Goal: Task Accomplishment & Management: Complete application form

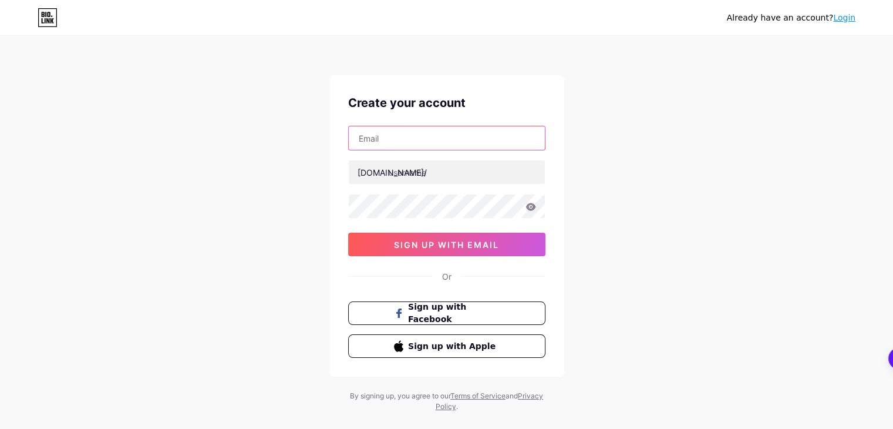
click at [408, 138] on input "text" at bounding box center [447, 137] width 196 height 23
type input "[EMAIL_ADDRESS][DOMAIN_NAME]"
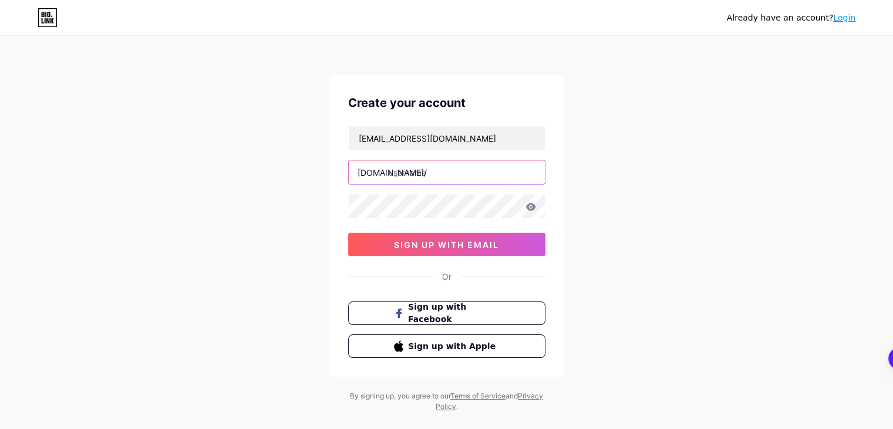
click at [390, 160] on input "text" at bounding box center [447, 171] width 196 height 23
click at [404, 170] on input "text" at bounding box center [447, 171] width 196 height 23
paste input "solarfourgoodsbc"
type input "solarfourgoodsbc"
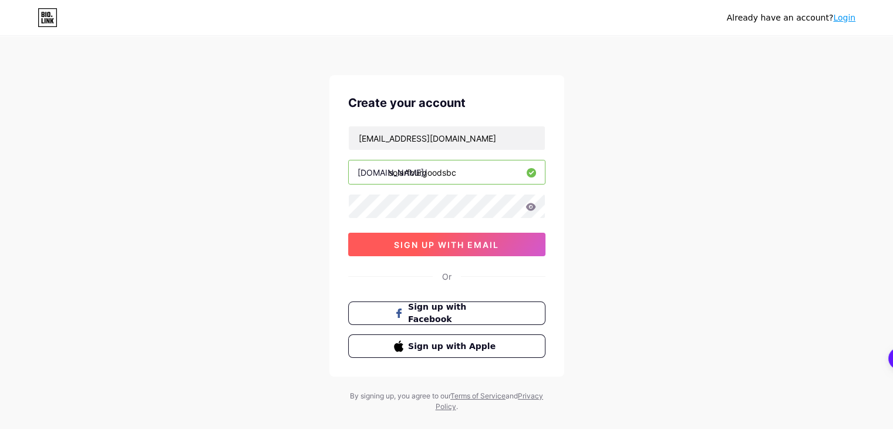
click at [422, 240] on span "sign up with email" at bounding box center [446, 245] width 105 height 10
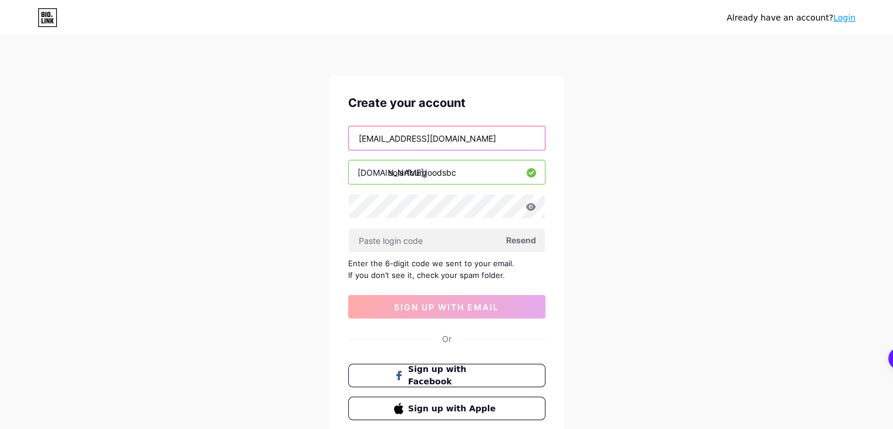
drag, startPoint x: 480, startPoint y: 146, endPoint x: 349, endPoint y: 129, distance: 132.0
click at [349, 129] on input "[EMAIL_ADDRESS][DOMAIN_NAME]" at bounding box center [447, 137] width 196 height 23
type input "[EMAIL_ADDRESS][DOMAIN_NAME]"
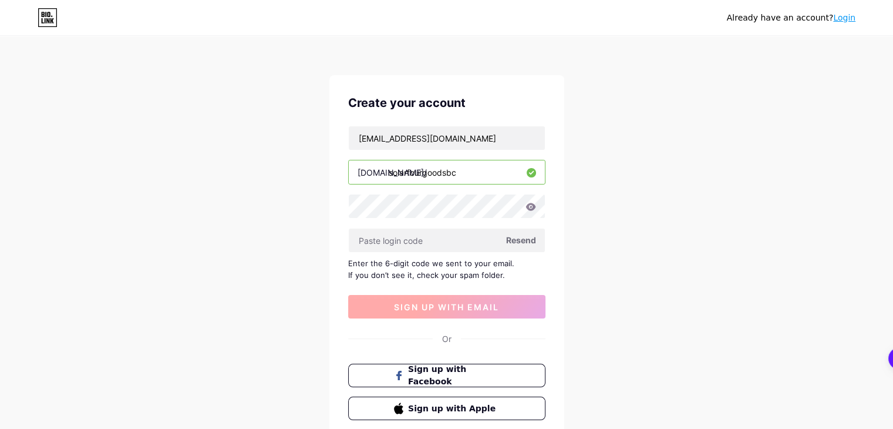
click at [408, 299] on button "sign up with email" at bounding box center [446, 306] width 197 height 23
click at [414, 304] on span "sign up with email" at bounding box center [446, 307] width 105 height 10
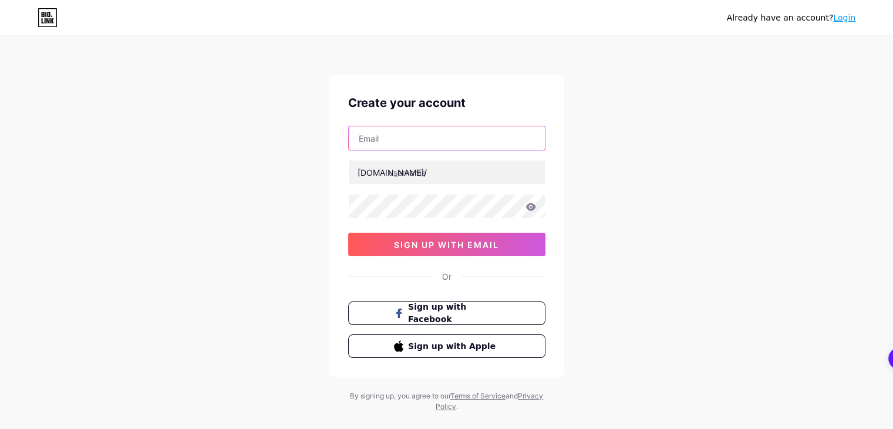
click at [410, 137] on input "text" at bounding box center [447, 137] width 196 height 23
type input "[EMAIL_ADDRESS][DOMAIN_NAME]"
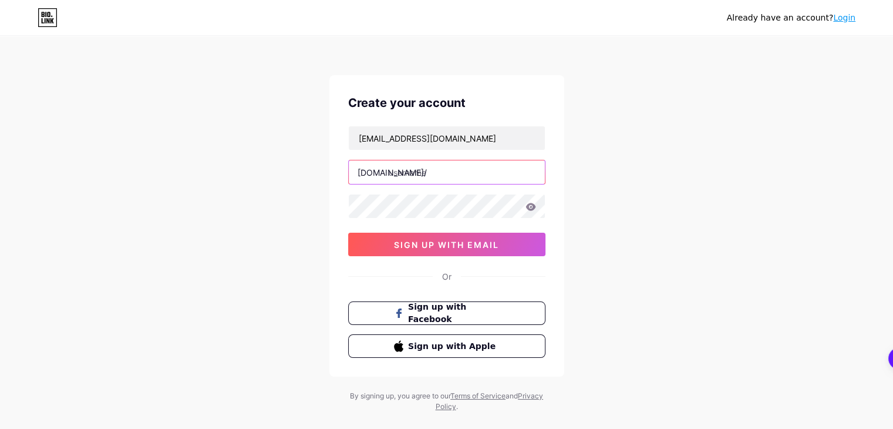
click at [392, 175] on input "text" at bounding box center [447, 171] width 196 height 23
paste input "solarfourgoodsbc"
type input "solarfourgoodsbc"
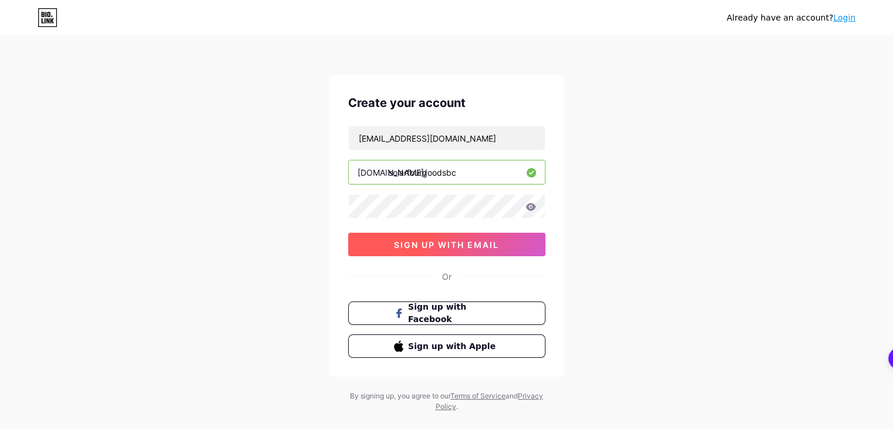
click at [420, 241] on span "sign up with email" at bounding box center [446, 245] width 105 height 10
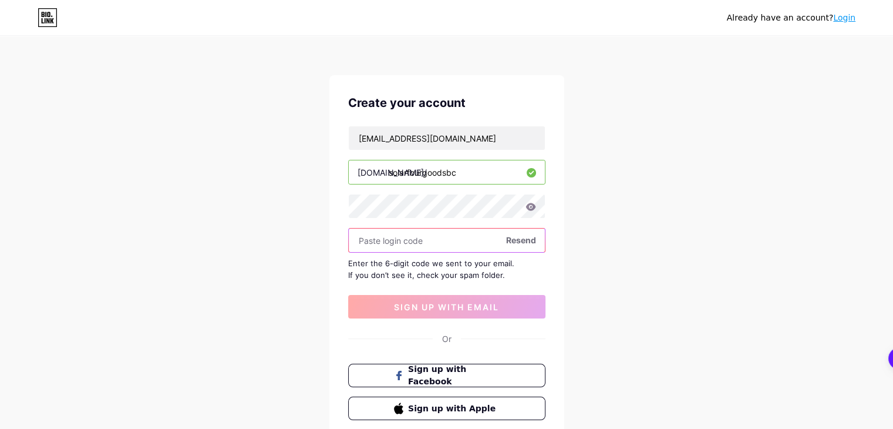
click at [387, 232] on input "text" at bounding box center [447, 239] width 196 height 23
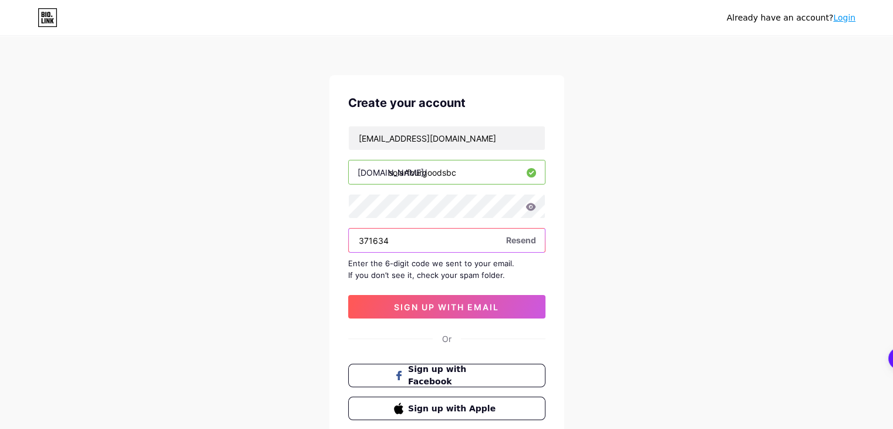
type input "371634"
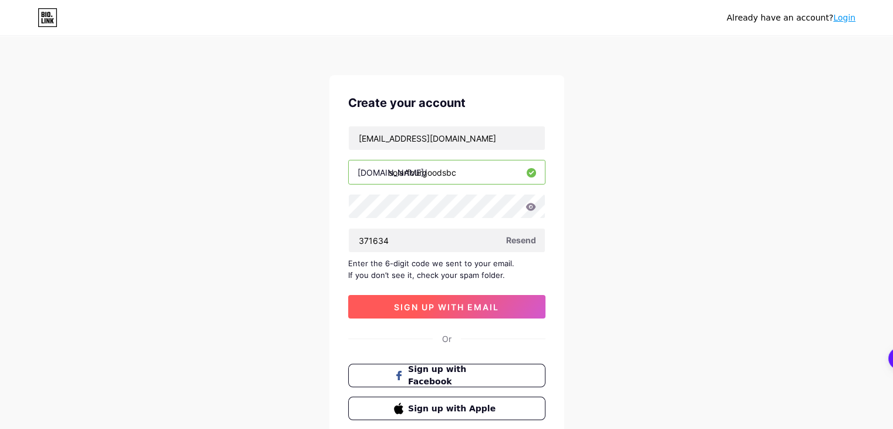
click at [441, 311] on button "sign up with email" at bounding box center [446, 306] width 197 height 23
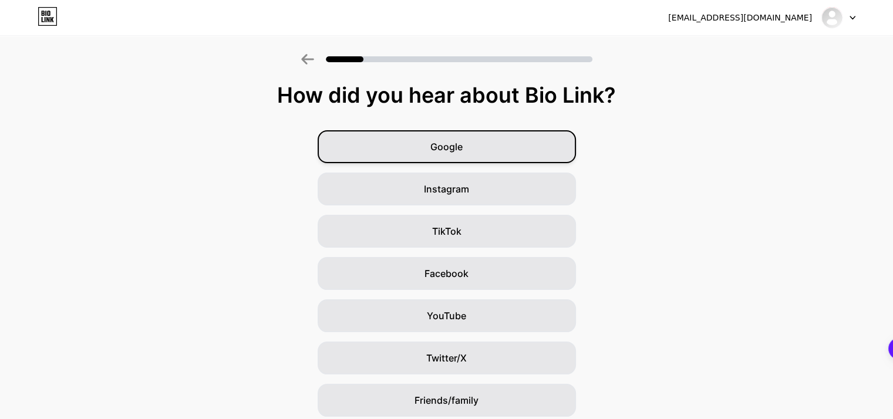
click at [498, 158] on div "Google" at bounding box center [447, 146] width 258 height 33
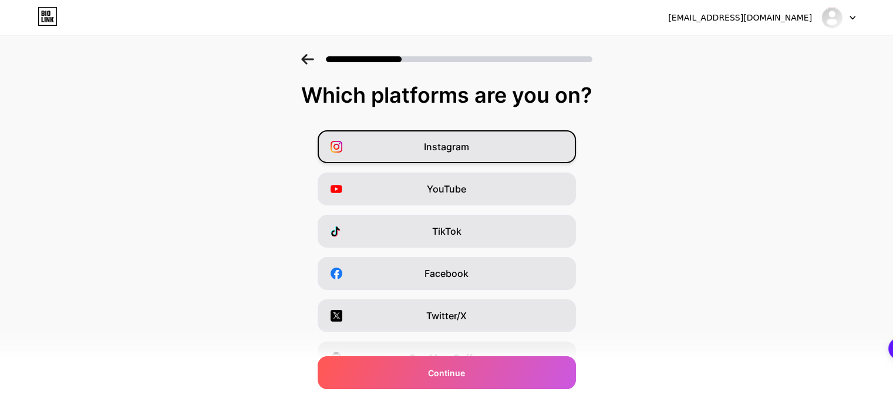
click at [493, 145] on div "Instagram" at bounding box center [447, 146] width 258 height 33
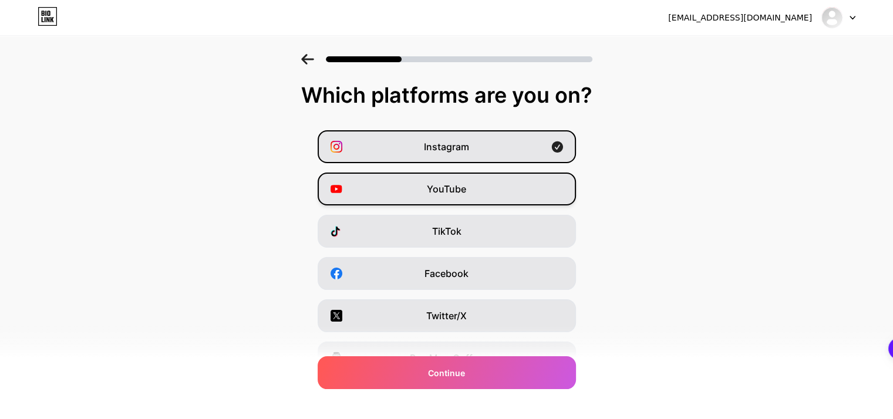
click at [458, 182] on span "YouTube" at bounding box center [446, 189] width 39 height 14
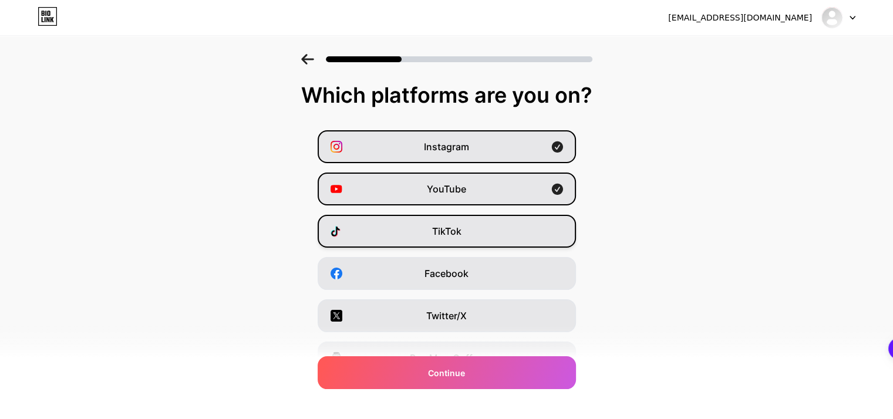
click at [463, 219] on div "TikTok" at bounding box center [447, 231] width 258 height 33
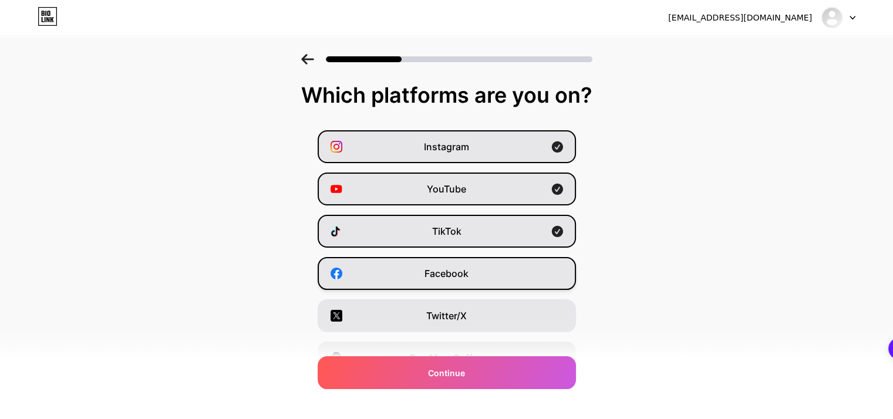
click at [450, 285] on div "Facebook" at bounding box center [447, 273] width 258 height 33
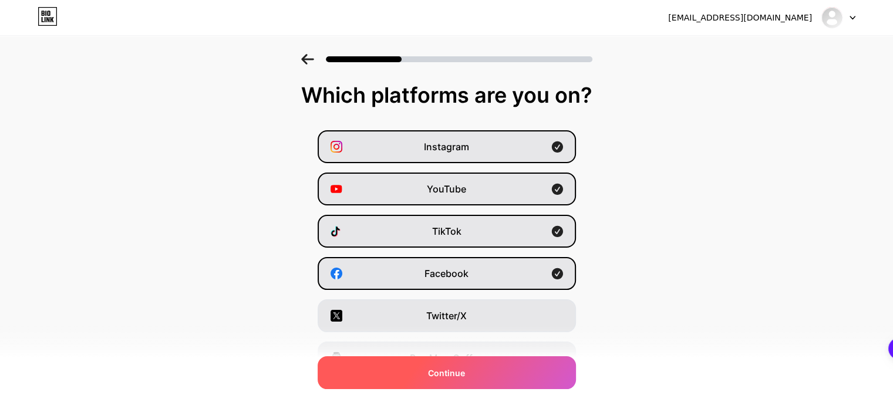
click at [478, 368] on div "Continue" at bounding box center [447, 372] width 258 height 33
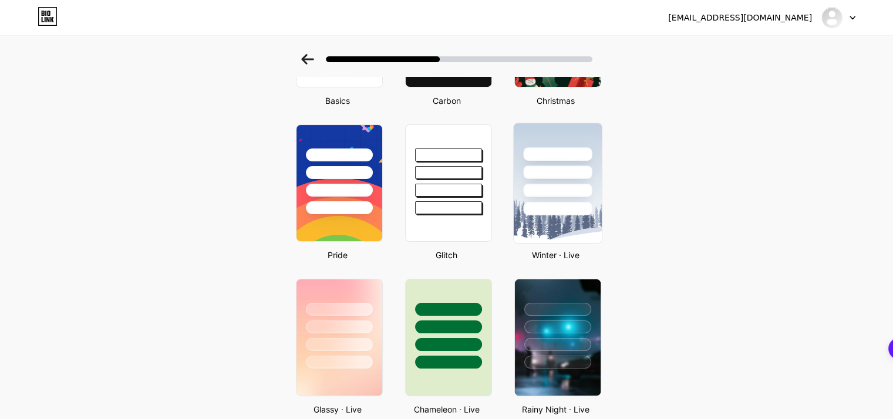
scroll to position [298, 0]
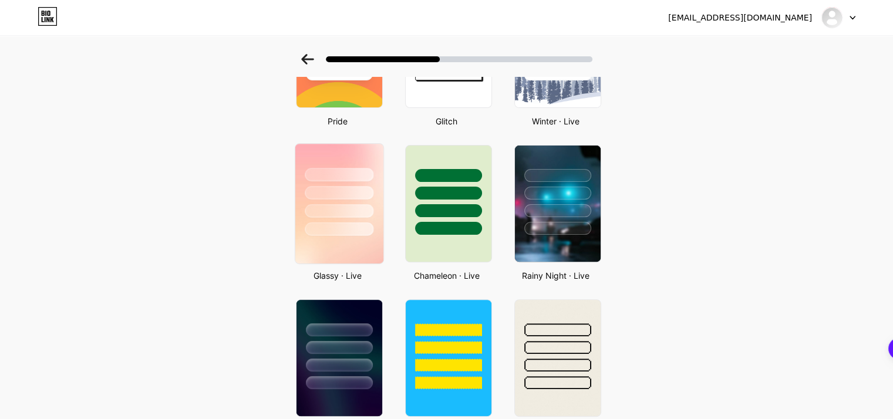
click at [362, 190] on div at bounding box center [339, 193] width 69 height 14
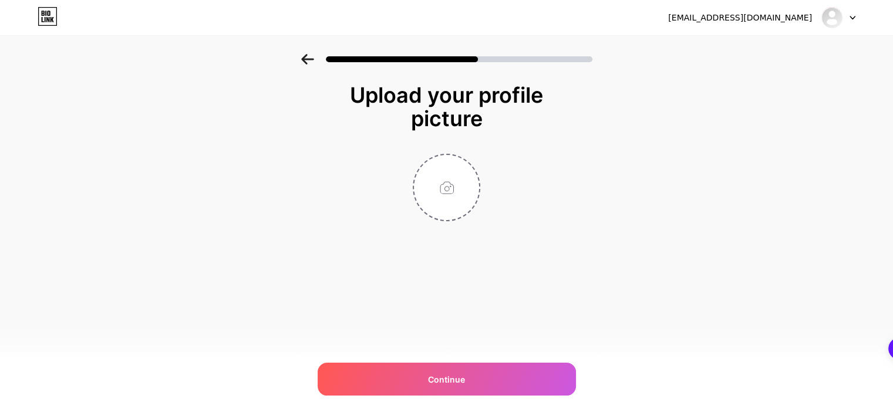
scroll to position [0, 0]
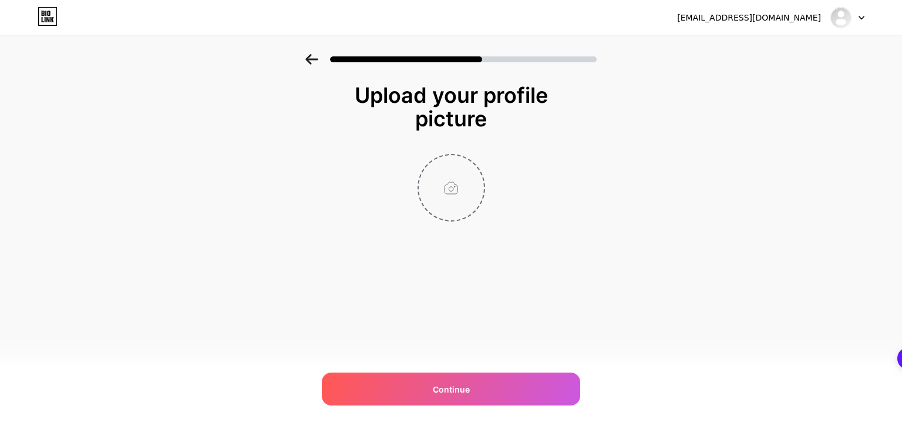
click at [449, 177] on input "file" at bounding box center [451, 187] width 65 height 65
type input "C:\fakepath\sept 21.png"
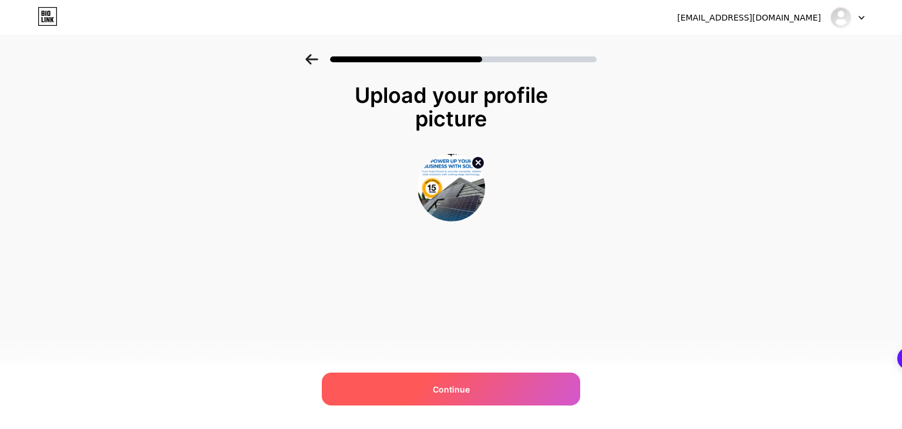
click at [450, 389] on span "Continue" at bounding box center [451, 389] width 37 height 12
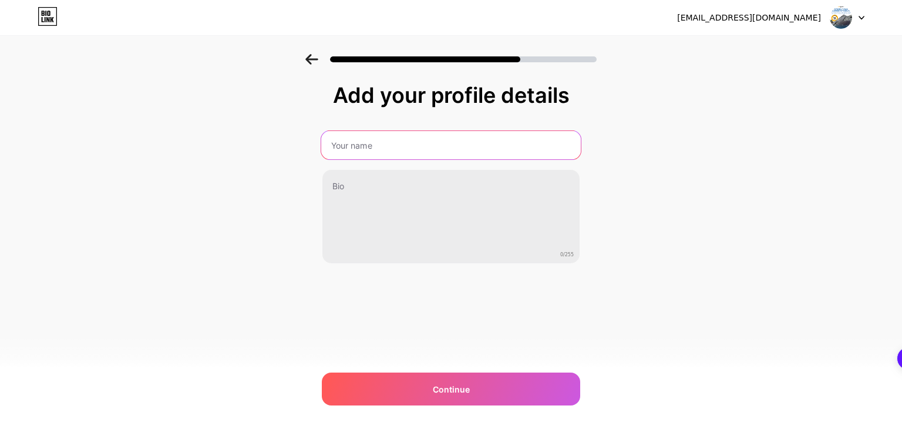
click at [363, 136] on input "text" at bounding box center [450, 145] width 259 height 28
click at [360, 155] on input "text" at bounding box center [450, 145] width 259 height 28
type input "m"
type input "Manan"
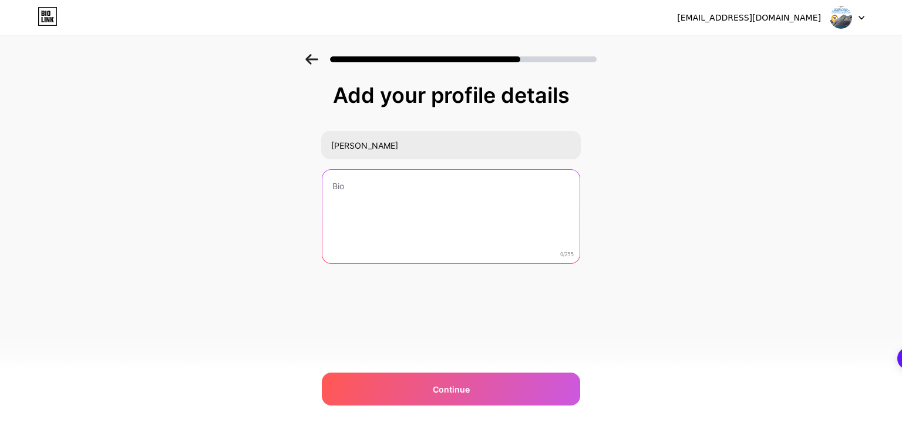
type textarea "q"
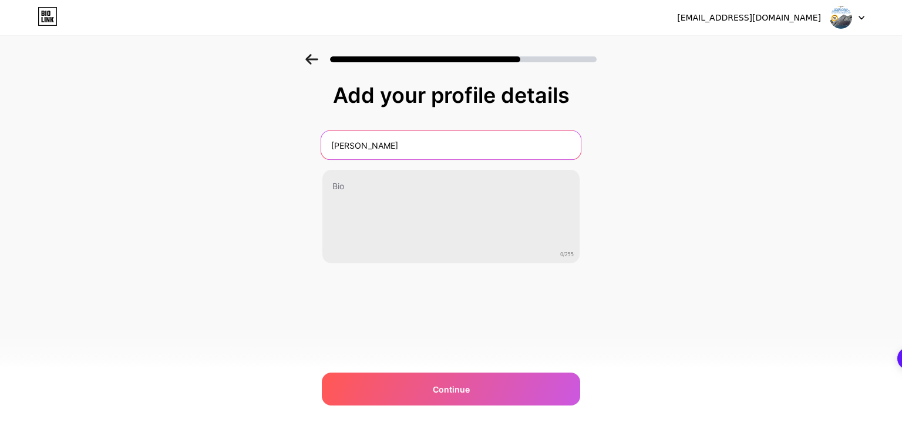
click at [383, 150] on input "Manan" at bounding box center [450, 145] width 259 height 28
type input "Manan Shah"
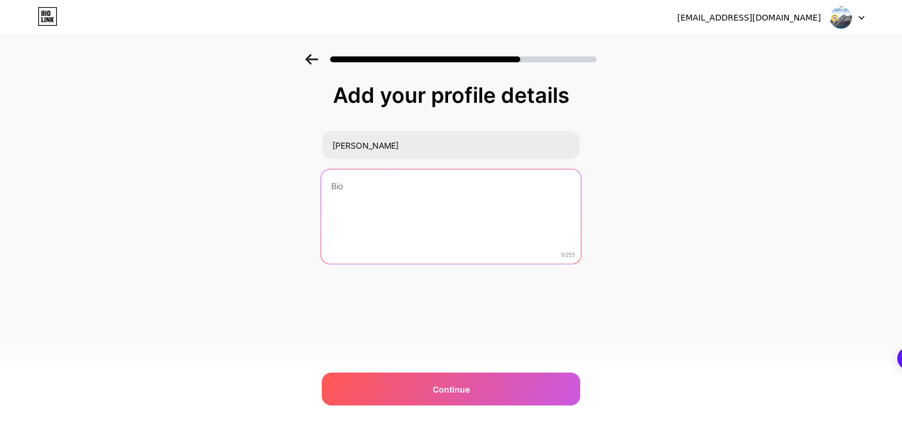
click at [373, 175] on textarea at bounding box center [450, 217] width 259 height 96
paste textarea "Solar4Good is a trusted solar energy solutions provider committed to helping UK…"
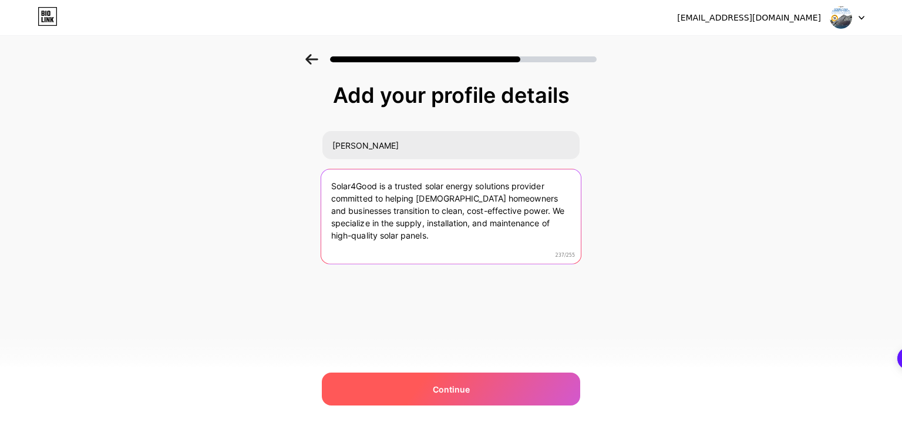
type textarea "Solar4Good is a trusted solar energy solutions provider committed to helping UK…"
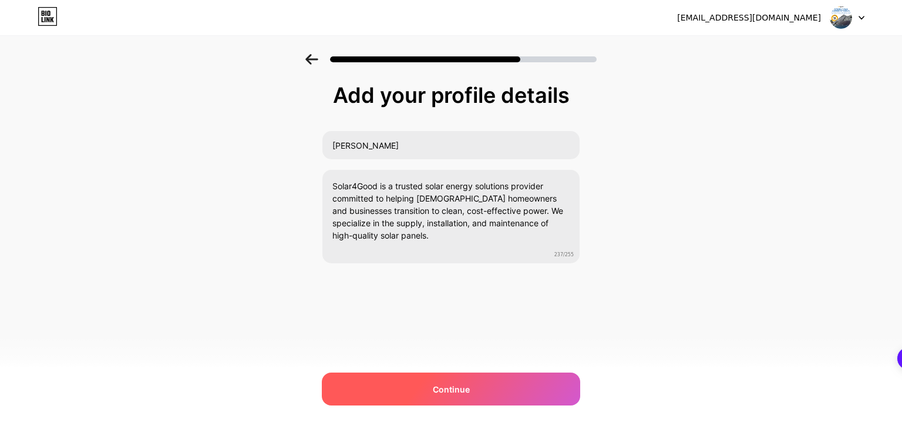
click at [431, 376] on div "Continue" at bounding box center [451, 388] width 258 height 33
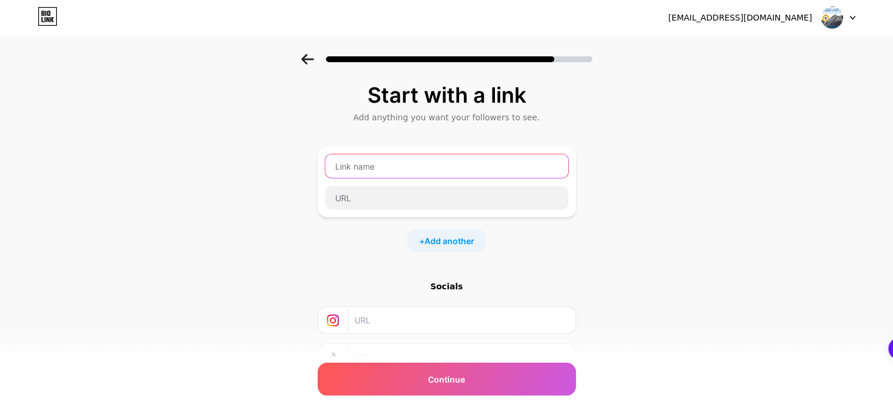
click at [403, 166] on input "text" at bounding box center [446, 165] width 243 height 23
click at [369, 170] on input "text" at bounding box center [446, 165] width 243 height 23
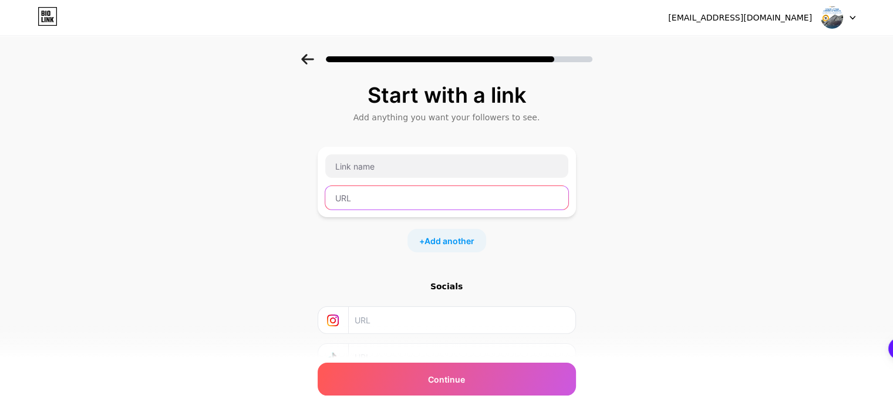
click at [365, 197] on input "text" at bounding box center [446, 197] width 243 height 23
click at [403, 209] on input "text" at bounding box center [446, 197] width 243 height 23
paste input "https://solar4good.co.uk"
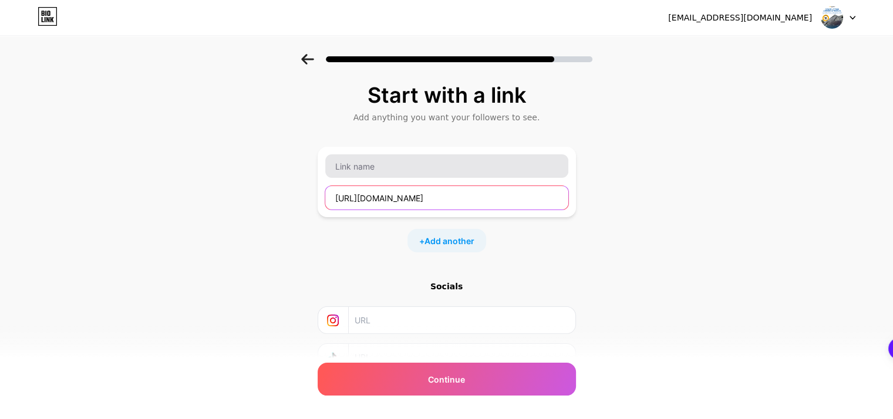
type input "https://solar4good.co.uk"
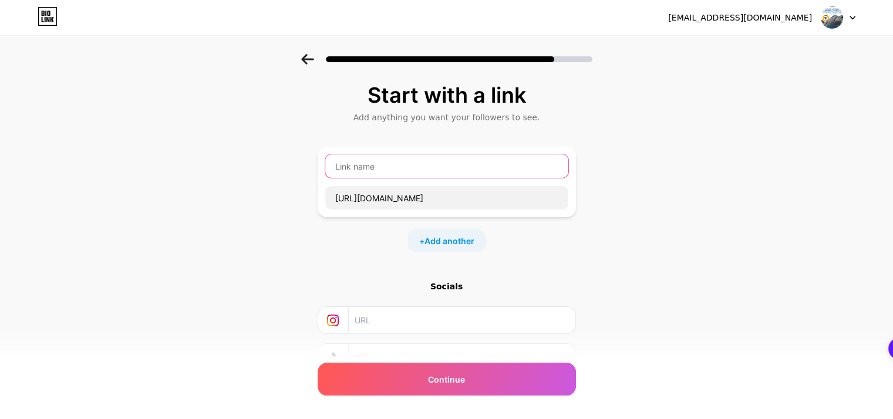
click at [373, 172] on input "text" at bounding box center [446, 165] width 243 height 23
type input "solar4gooduk"
click at [387, 318] on input "text" at bounding box center [461, 320] width 213 height 26
paste input "https://www.instagram.com/solar4goodukofficial"
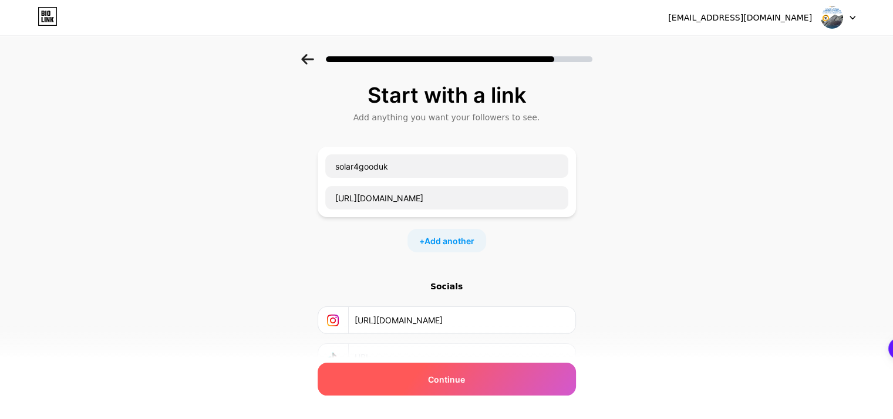
type input "https://www.instagram.com/solar4goodukofficial"
click at [446, 380] on span "Continue" at bounding box center [446, 379] width 37 height 12
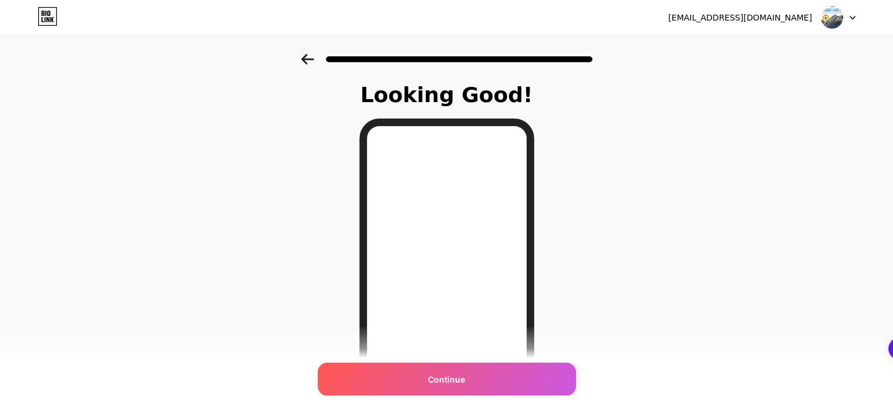
scroll to position [170, 0]
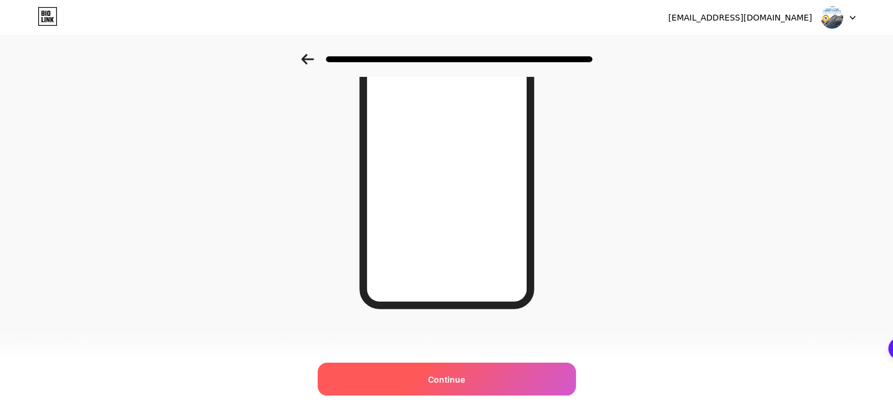
click at [430, 377] on div "Continue" at bounding box center [447, 379] width 258 height 33
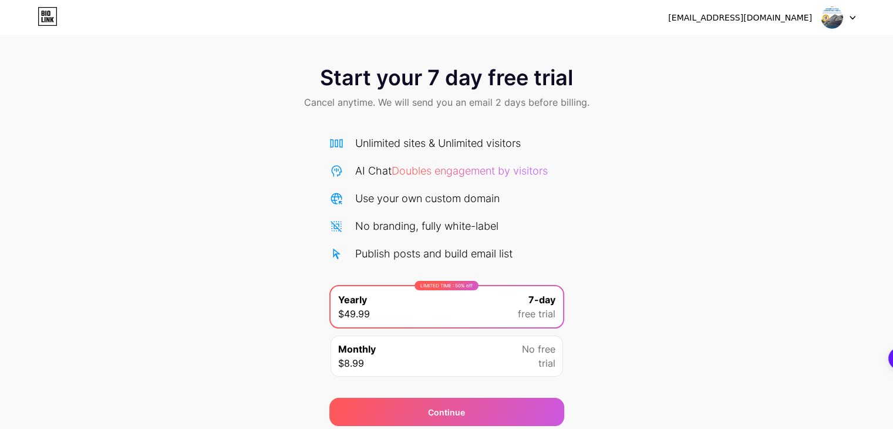
scroll to position [43, 0]
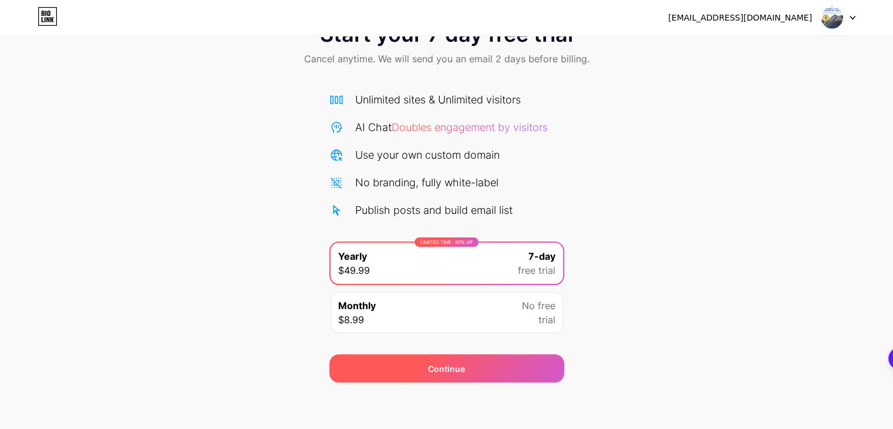
click at [460, 376] on div "Continue" at bounding box center [446, 368] width 235 height 28
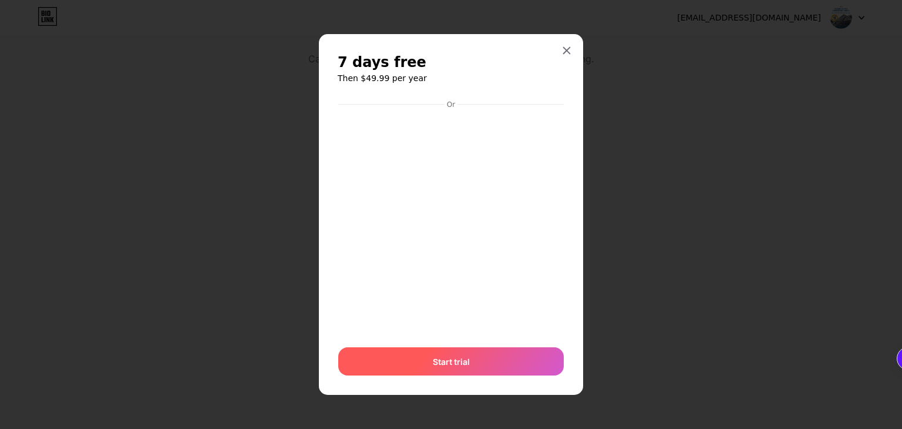
click at [419, 369] on div "Start trial" at bounding box center [450, 361] width 225 height 28
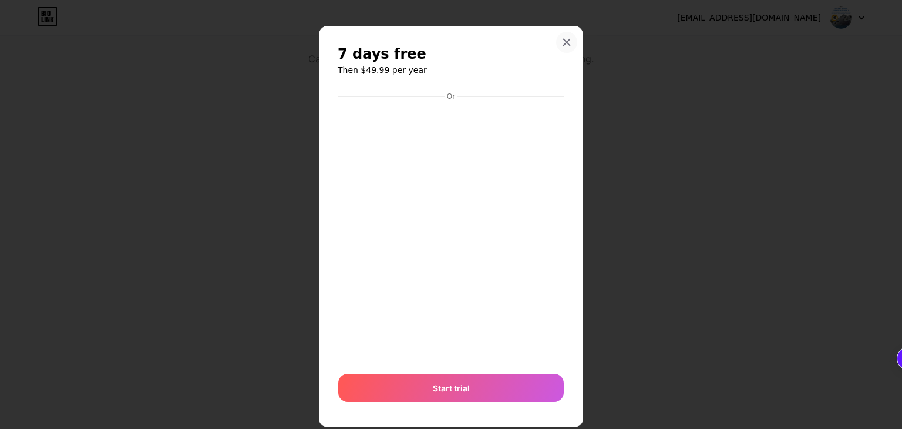
click at [564, 41] on icon at bounding box center [567, 42] width 6 height 6
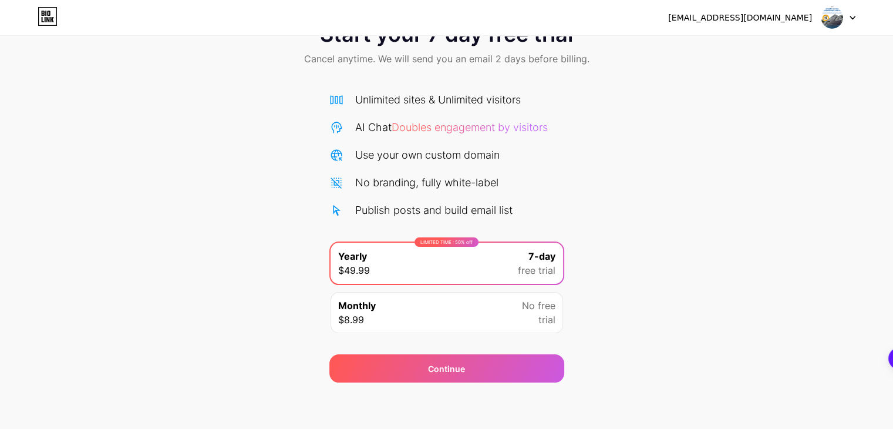
scroll to position [0, 0]
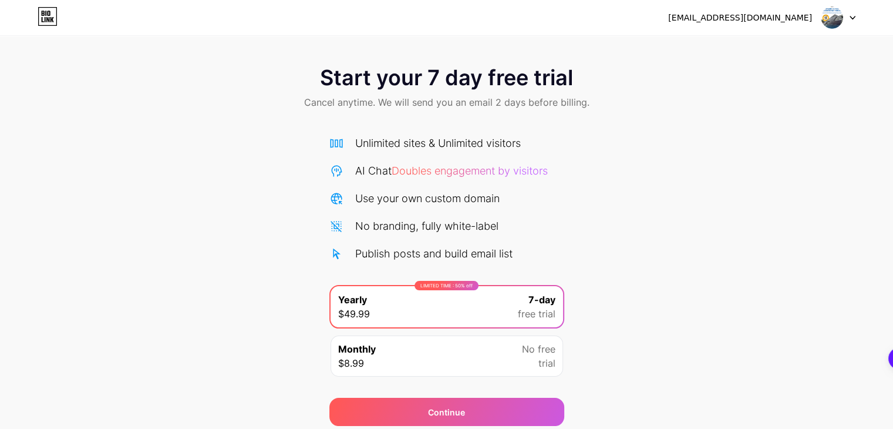
click at [838, 15] on img at bounding box center [832, 17] width 22 height 22
click at [650, 124] on div "Start your 7 day free trial Cancel anytime. We will send you an email 2 days be…" at bounding box center [446, 240] width 893 height 372
